Goal: Find specific page/section: Find specific page/section

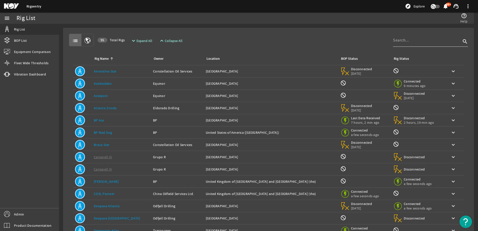
click at [419, 40] on input at bounding box center [427, 40] width 68 height 6
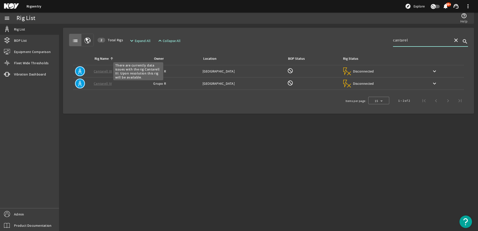
type input "cantarel"
click at [104, 72] on link "Cantarell III" at bounding box center [103, 71] width 18 height 5
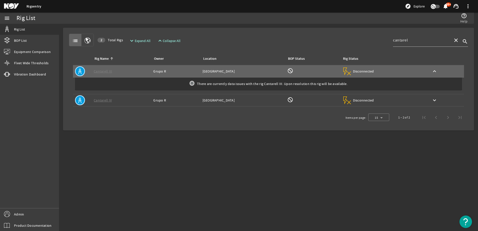
click at [168, 86] on div "There are currently data issues with the rig Cantarell III. Upon resolution thi…" at bounding box center [268, 84] width 387 height 13
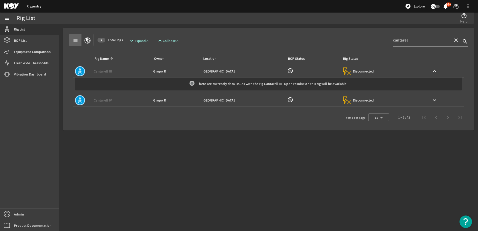
click at [359, 69] on div "Disconnected" at bounding box center [358, 72] width 33 height 10
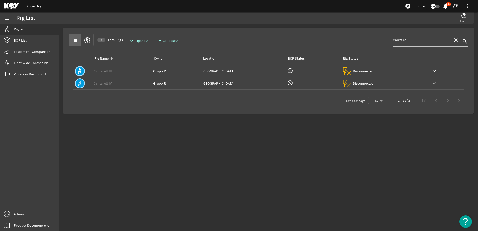
click at [373, 69] on div "Rig Status: Disconnected" at bounding box center [383, 72] width 83 height 10
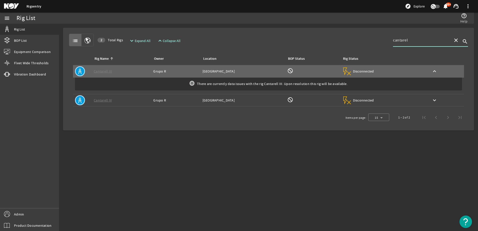
click at [403, 40] on input "cantarel" at bounding box center [421, 40] width 56 height 6
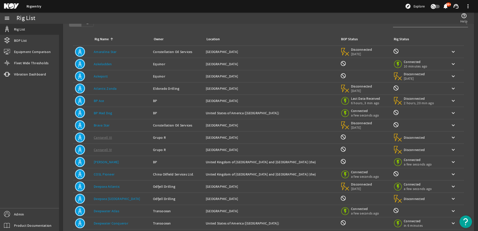
scroll to position [25, 0]
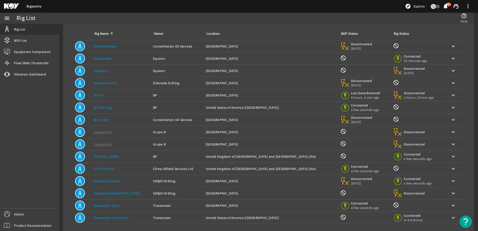
click at [168, 128] on td "Owner: Grupo R" at bounding box center [177, 132] width 53 height 12
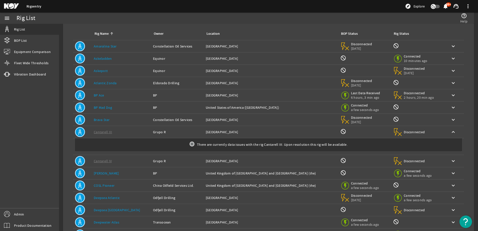
click at [168, 128] on td "Owner: Grupo R" at bounding box center [177, 132] width 53 height 12
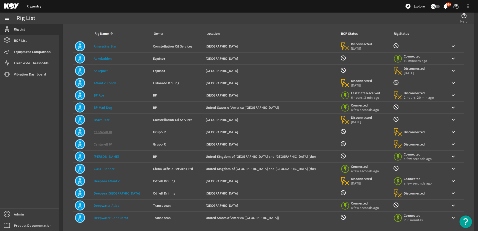
click at [168, 128] on td "Owner: Grupo R" at bounding box center [177, 132] width 53 height 12
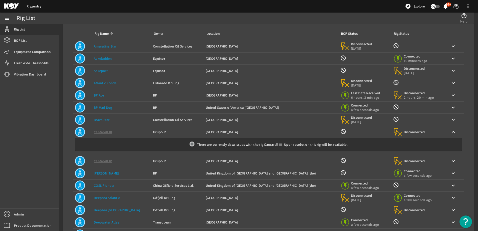
click at [165, 130] on div "Owner: Grupo R" at bounding box center [177, 132] width 49 height 5
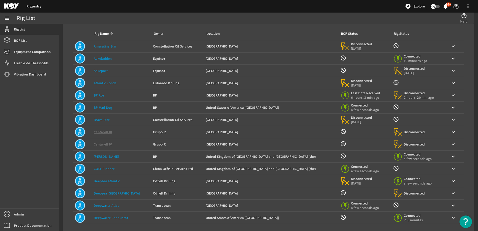
click at [160, 143] on div "Owner: Grupo R" at bounding box center [177, 144] width 49 height 5
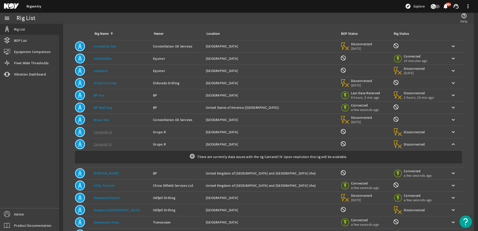
click at [160, 143] on div "Owner: Grupo R" at bounding box center [177, 144] width 49 height 5
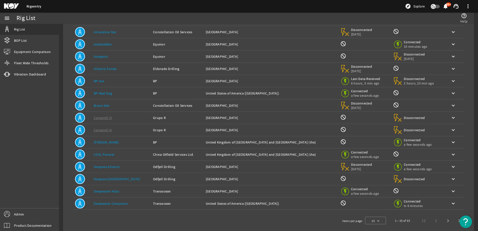
scroll to position [46, 0]
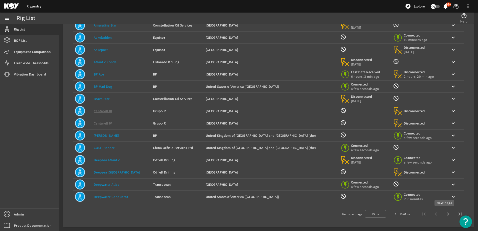
click at [447, 215] on span "Next page" at bounding box center [448, 214] width 12 height 12
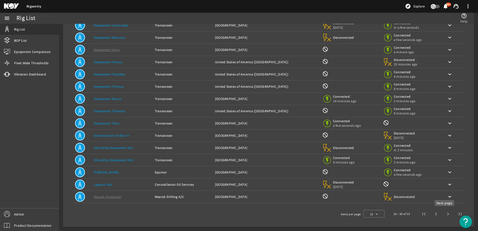
click at [442, 213] on span "Next page" at bounding box center [448, 214] width 12 height 12
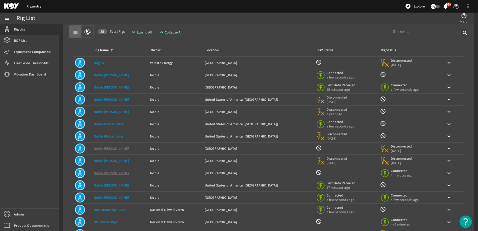
scroll to position [0, 0]
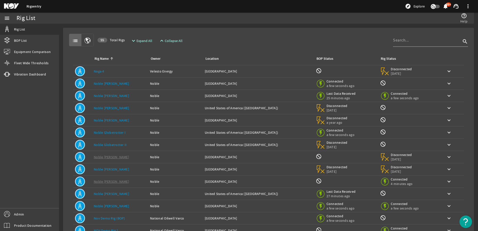
click at [87, 40] on mat-icon "button" at bounding box center [88, 41] width 6 height 6
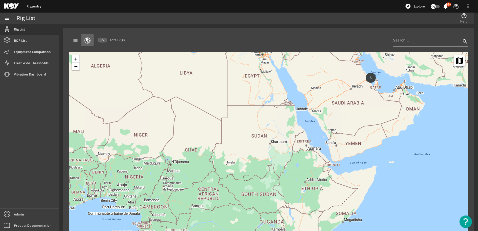
scroll to position [21, 0]
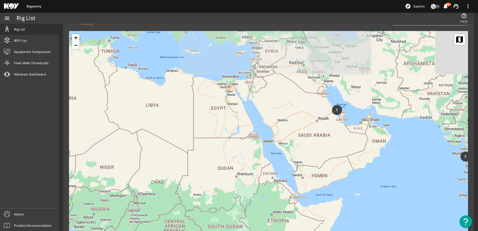
drag, startPoint x: 349, startPoint y: 115, endPoint x: 314, endPoint y: 169, distance: 64.3
click at [314, 169] on div "5 6 2 6 + − Map Satellite" at bounding box center [268, 131] width 399 height 200
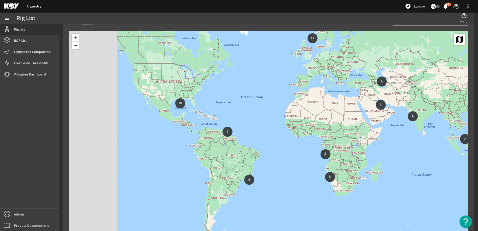
drag, startPoint x: 190, startPoint y: 152, endPoint x: 276, endPoint y: 166, distance: 86.5
click at [276, 166] on div "2 6 18 6 11 + − Map Satellite" at bounding box center [268, 131] width 399 height 200
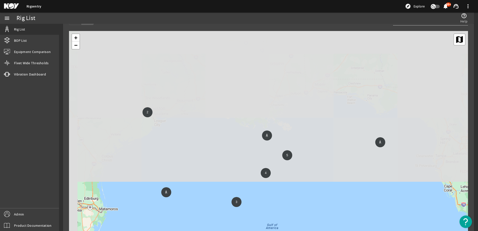
drag, startPoint x: 202, startPoint y: 71, endPoint x: 225, endPoint y: 244, distance: 174.8
click at [225, 231] on html "Rigsentry explore Explore notifications 99+ support_agent more_vert menu Rig Li…" at bounding box center [239, 115] width 478 height 231
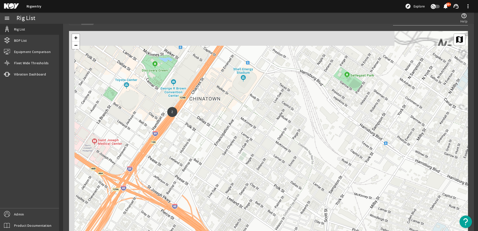
drag, startPoint x: 146, startPoint y: 86, endPoint x: 179, endPoint y: 146, distance: 68.9
click at [179, 146] on div "2 + − Map Satellite" at bounding box center [268, 131] width 399 height 200
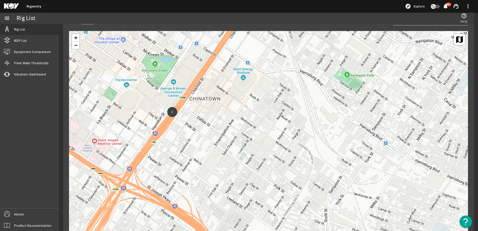
click at [172, 112] on span "2" at bounding box center [173, 112] width 2 height 4
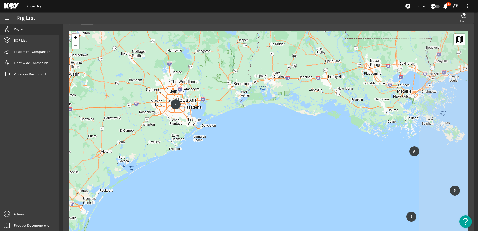
drag, startPoint x: 269, startPoint y: 176, endPoint x: 204, endPoint y: 114, distance: 90.5
click at [205, 115] on div "2 2 2 5 + − Map Satellite" at bounding box center [268, 131] width 399 height 200
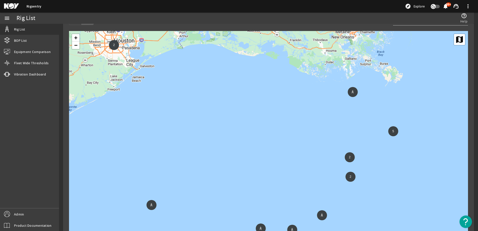
drag, startPoint x: 305, startPoint y: 166, endPoint x: 229, endPoint y: 82, distance: 113.8
click at [229, 82] on div "2 2 2 5 + − Map Satellite" at bounding box center [268, 131] width 399 height 200
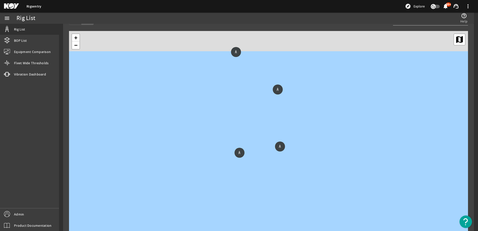
drag, startPoint x: 260, startPoint y: 72, endPoint x: 230, endPoint y: 177, distance: 108.6
click at [230, 177] on div "2 + − Map Satellite" at bounding box center [268, 131] width 399 height 200
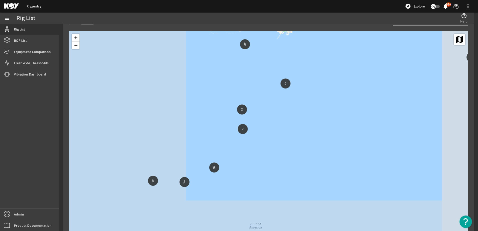
drag, startPoint x: 169, startPoint y: 154, endPoint x: 208, endPoint y: 135, distance: 43.6
click at [213, 129] on div "2 2 2 5 + − Map Satellite" at bounding box center [268, 131] width 399 height 200
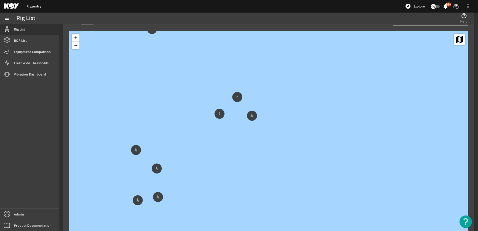
click at [238, 97] on div "2" at bounding box center [238, 97] width 8 height 8
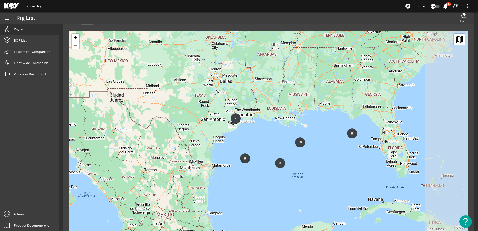
drag, startPoint x: 372, startPoint y: 145, endPoint x: 332, endPoint y: 138, distance: 40.3
click at [332, 138] on div "5 2 10 3 + − Map Satellite" at bounding box center [268, 131] width 399 height 200
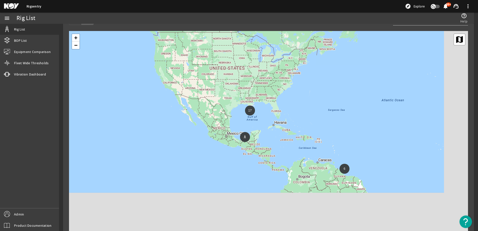
drag, startPoint x: 315, startPoint y: 159, endPoint x: 254, endPoint y: 112, distance: 76.5
click at [254, 112] on div "6 17 6 2 8 + − Map Satellite" at bounding box center [268, 131] width 399 height 200
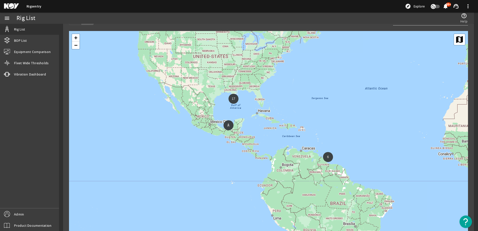
drag, startPoint x: 337, startPoint y: 169, endPoint x: 322, endPoint y: 160, distance: 17.5
click at [322, 160] on div "6 17 6 2 8 + − Map Satellite" at bounding box center [268, 131] width 399 height 200
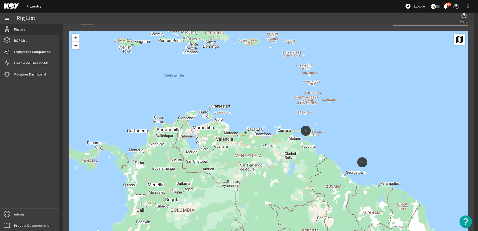
drag, startPoint x: 298, startPoint y: 149, endPoint x: 313, endPoint y: 163, distance: 21.2
click at [313, 163] on div "5 2 10 3 + − Map Satellite" at bounding box center [268, 131] width 399 height 200
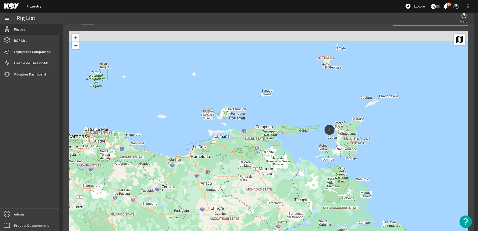
drag, startPoint x: 264, startPoint y: 125, endPoint x: 317, endPoint y: 144, distance: 56.3
click at [314, 144] on div "4 + − Map Satellite" at bounding box center [268, 131] width 399 height 200
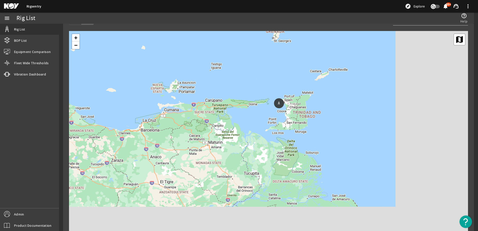
drag, startPoint x: 383, startPoint y: 176, endPoint x: 273, endPoint y: 108, distance: 129.3
click at [273, 108] on div "4 + − Map Satellite" at bounding box center [268, 131] width 399 height 200
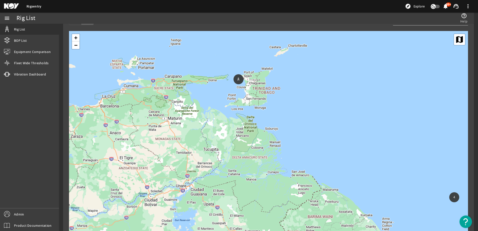
drag, startPoint x: 358, startPoint y: 166, endPoint x: 264, endPoint y: 106, distance: 111.3
click at [264, 106] on div "4 + − Map Satellite" at bounding box center [268, 131] width 399 height 200
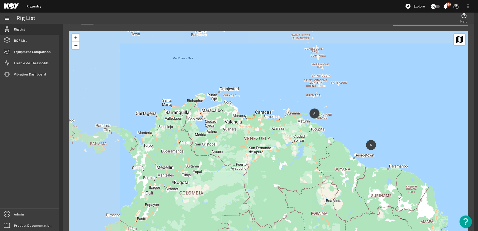
drag, startPoint x: 216, startPoint y: 120, endPoint x: 278, endPoint y: 136, distance: 63.3
click at [278, 136] on div "5 2 10 3 + − Map Satellite" at bounding box center [268, 131] width 399 height 200
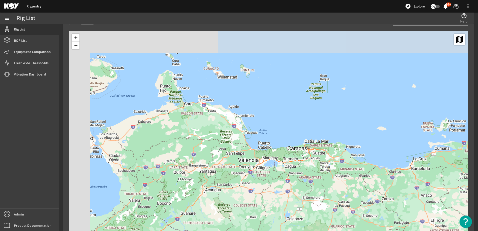
drag, startPoint x: 221, startPoint y: 69, endPoint x: 252, endPoint y: 110, distance: 51.2
click at [252, 110] on div "4 + − Map Satellite" at bounding box center [268, 131] width 399 height 200
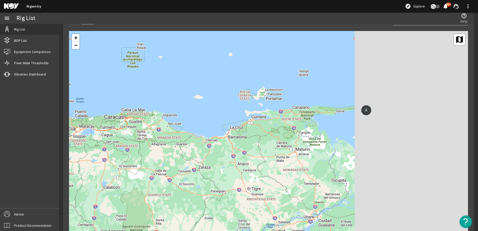
drag, startPoint x: 375, startPoint y: 123, endPoint x: 192, endPoint y: 92, distance: 186.2
click at [192, 92] on div "4 + − Map Satellite" at bounding box center [268, 131] width 399 height 200
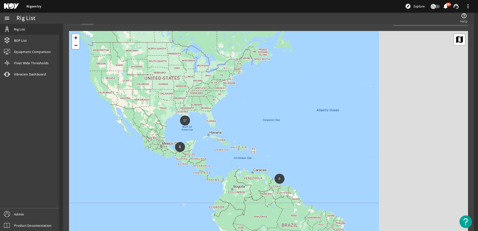
drag, startPoint x: 359, startPoint y: 105, endPoint x: 140, endPoint y: 150, distance: 223.7
click at [140, 150] on div "6 17 6 2 8 + − Map Satellite" at bounding box center [268, 131] width 399 height 200
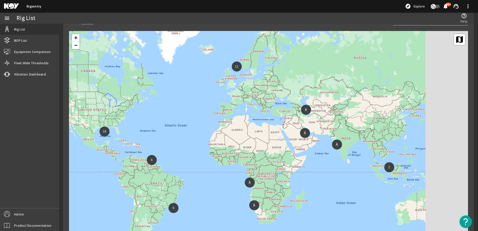
drag, startPoint x: 359, startPoint y: 94, endPoint x: 268, endPoint y: 106, distance: 92.1
click at [268, 106] on div "2 6 18 6 11 + − Map Satellite" at bounding box center [268, 131] width 399 height 200
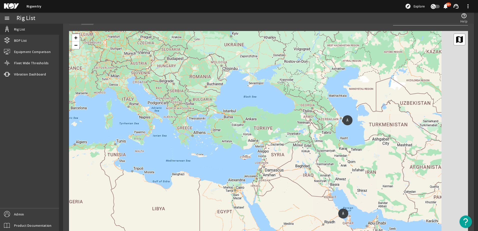
drag, startPoint x: 301, startPoint y: 113, endPoint x: 268, endPoint y: 118, distance: 32.9
click at [268, 118] on div "5 2 6 + − Map Satellite" at bounding box center [268, 131] width 399 height 200
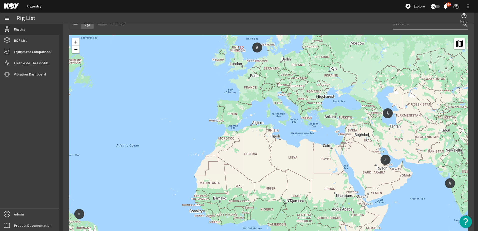
scroll to position [0, 0]
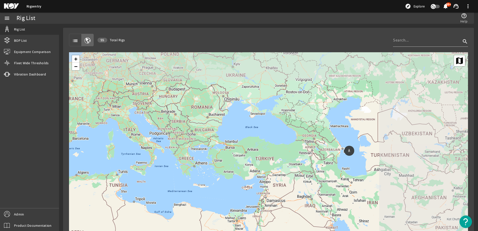
drag, startPoint x: 373, startPoint y: 135, endPoint x: 240, endPoint y: 174, distance: 137.9
click at [240, 174] on div "5 14 2 6 + − Map Satellite" at bounding box center [268, 152] width 399 height 200
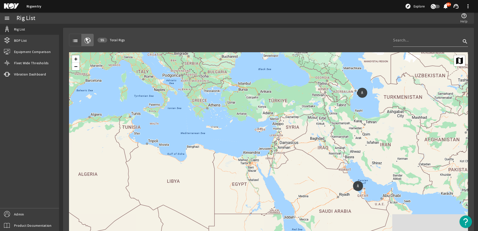
drag, startPoint x: 338, startPoint y: 173, endPoint x: 355, endPoint y: 82, distance: 92.7
click at [355, 82] on div "5 2 6 + − Map Satellite" at bounding box center [268, 152] width 399 height 200
